Goal: Navigation & Orientation: Find specific page/section

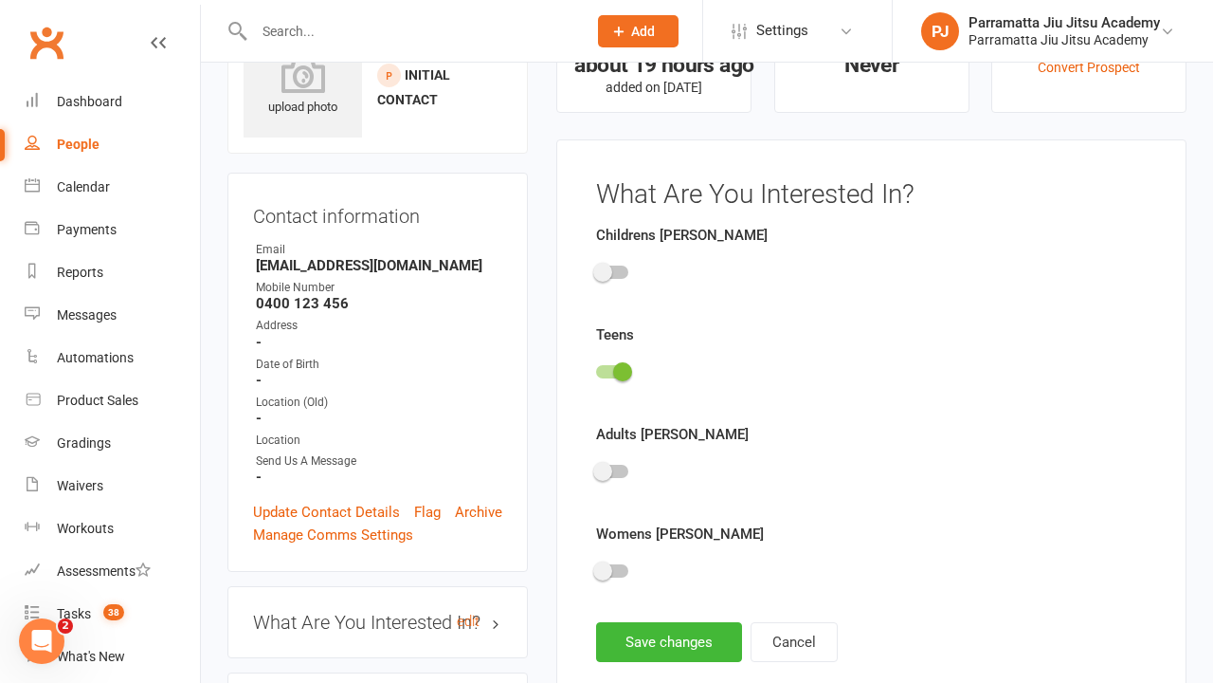
scroll to position [131, 0]
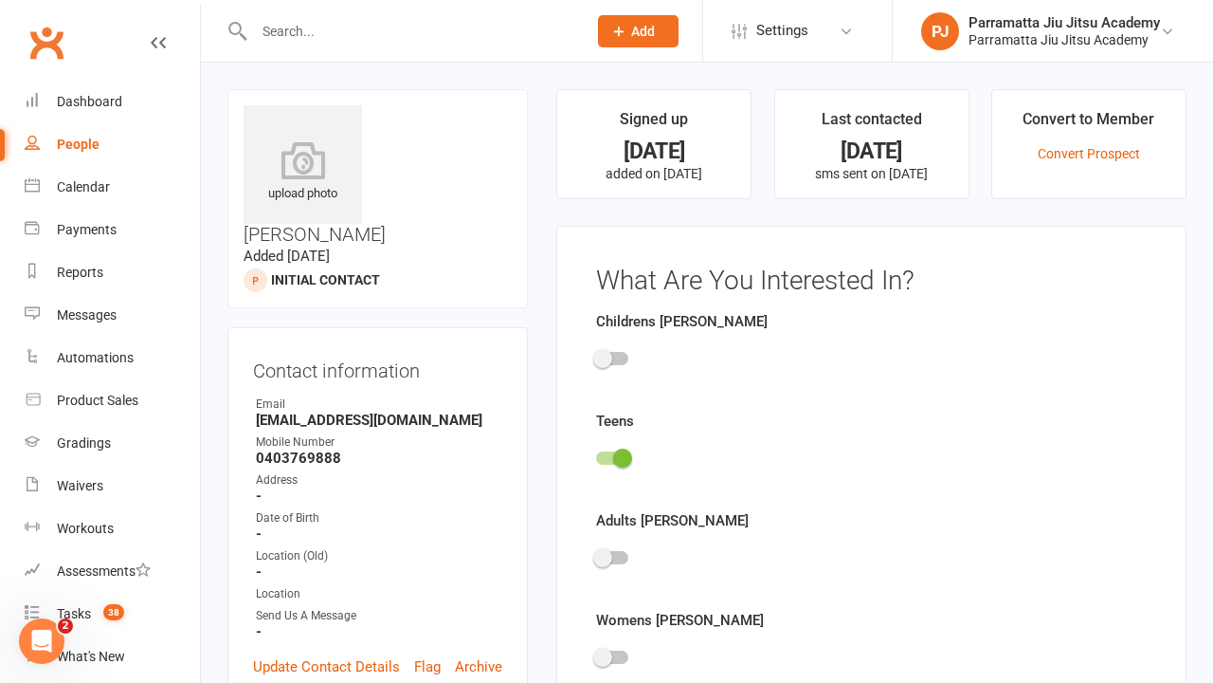
scroll to position [131, 0]
